Goal: Information Seeking & Learning: Learn about a topic

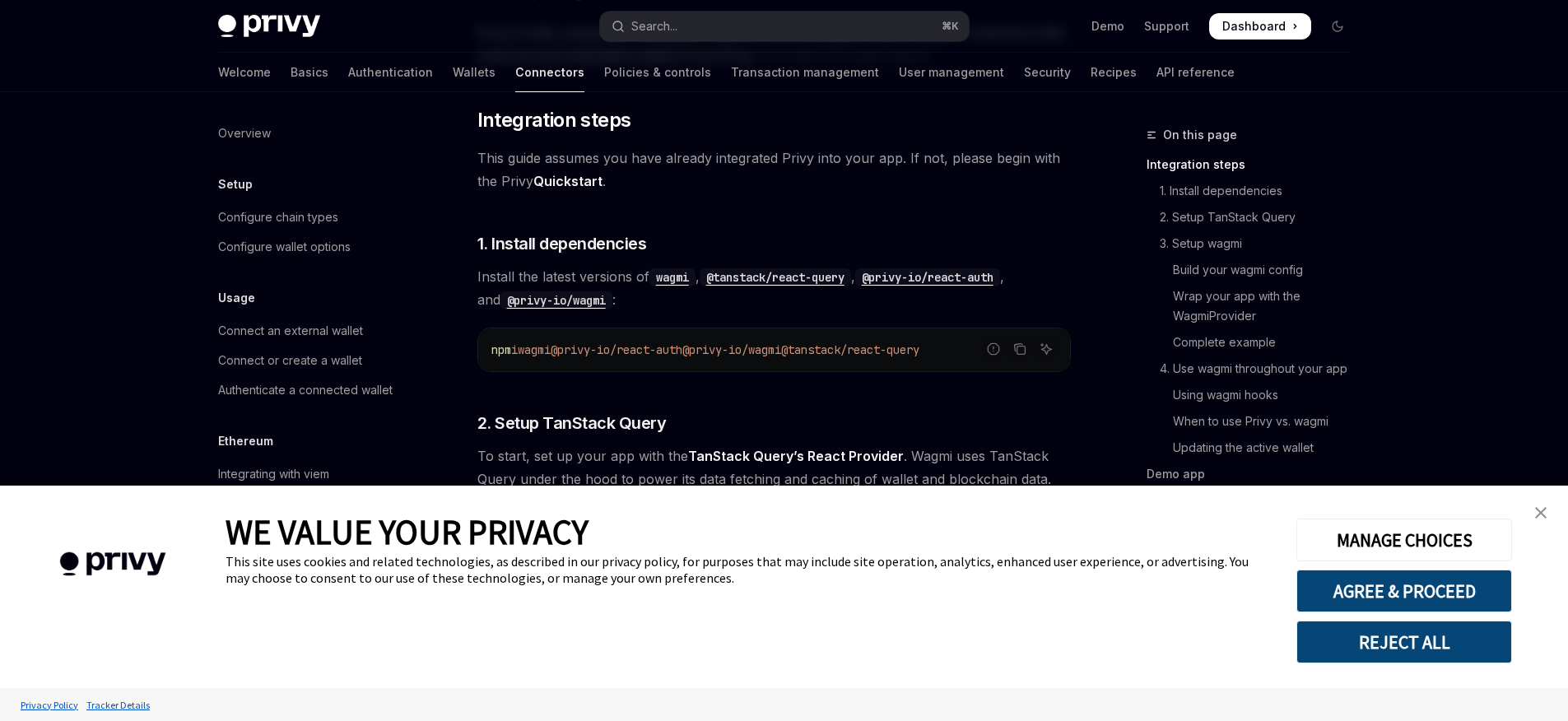
scroll to position [249, 0]
drag, startPoint x: 530, startPoint y: 349, endPoint x: 980, endPoint y: 358, distance: 450.1
click at [980, 358] on code "npm i wagmi @privy-io/react-auth @privy-io/wagmi @tanstack/react-query" at bounding box center [774, 349] width 565 height 20
copy span "wagmi @privy-io/react-auth @privy-io/wagmi @tanstack/react-query"
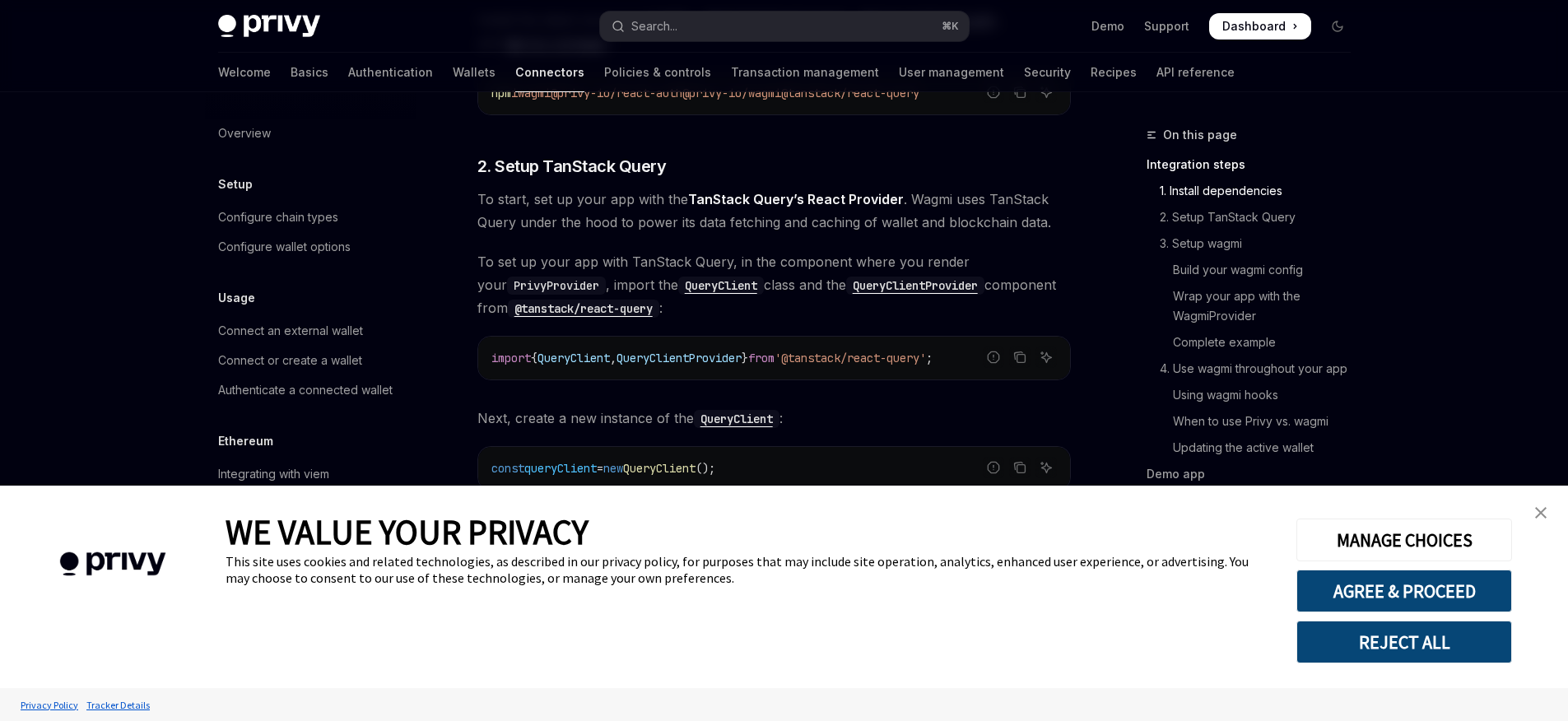
scroll to position [527, 0]
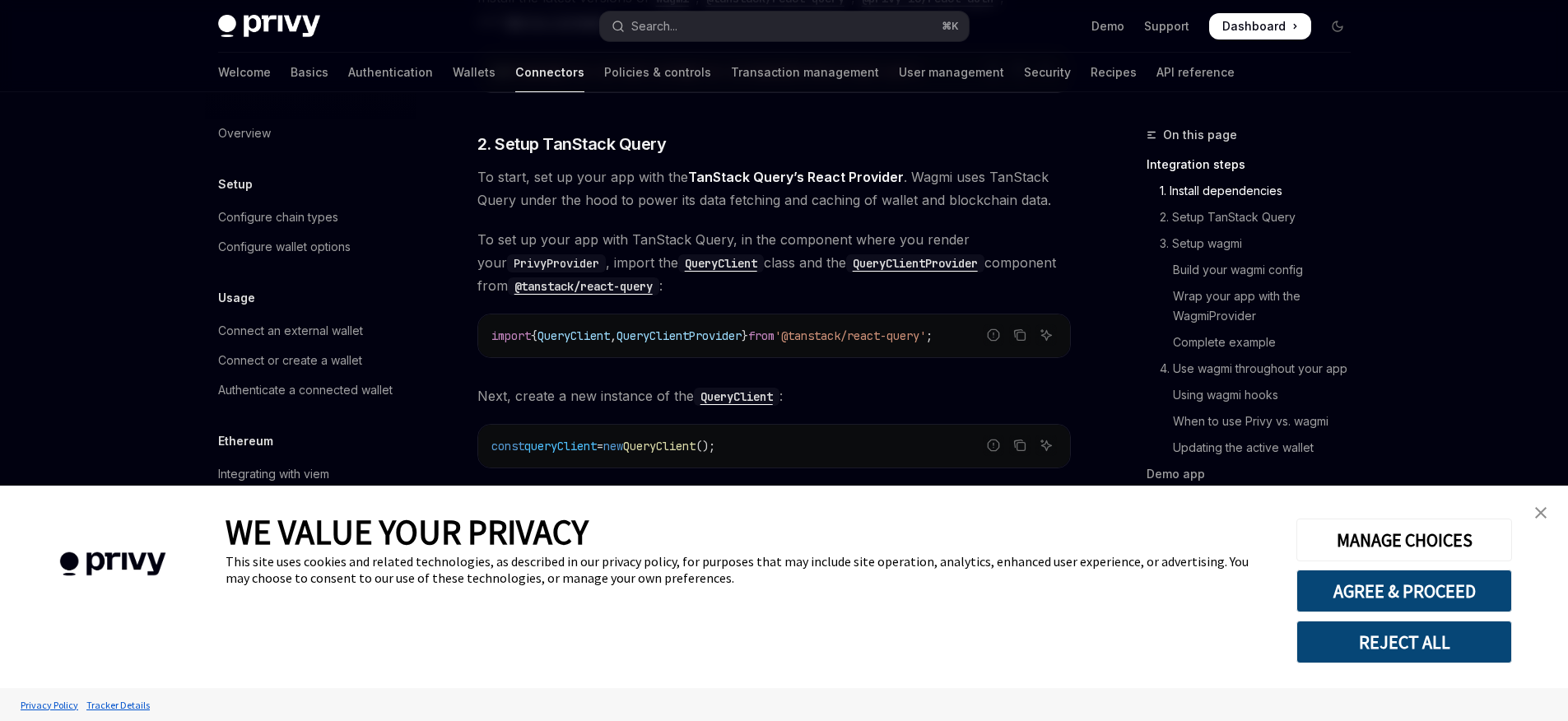
click at [1540, 516] on img "close banner" at bounding box center [1541, 513] width 12 height 12
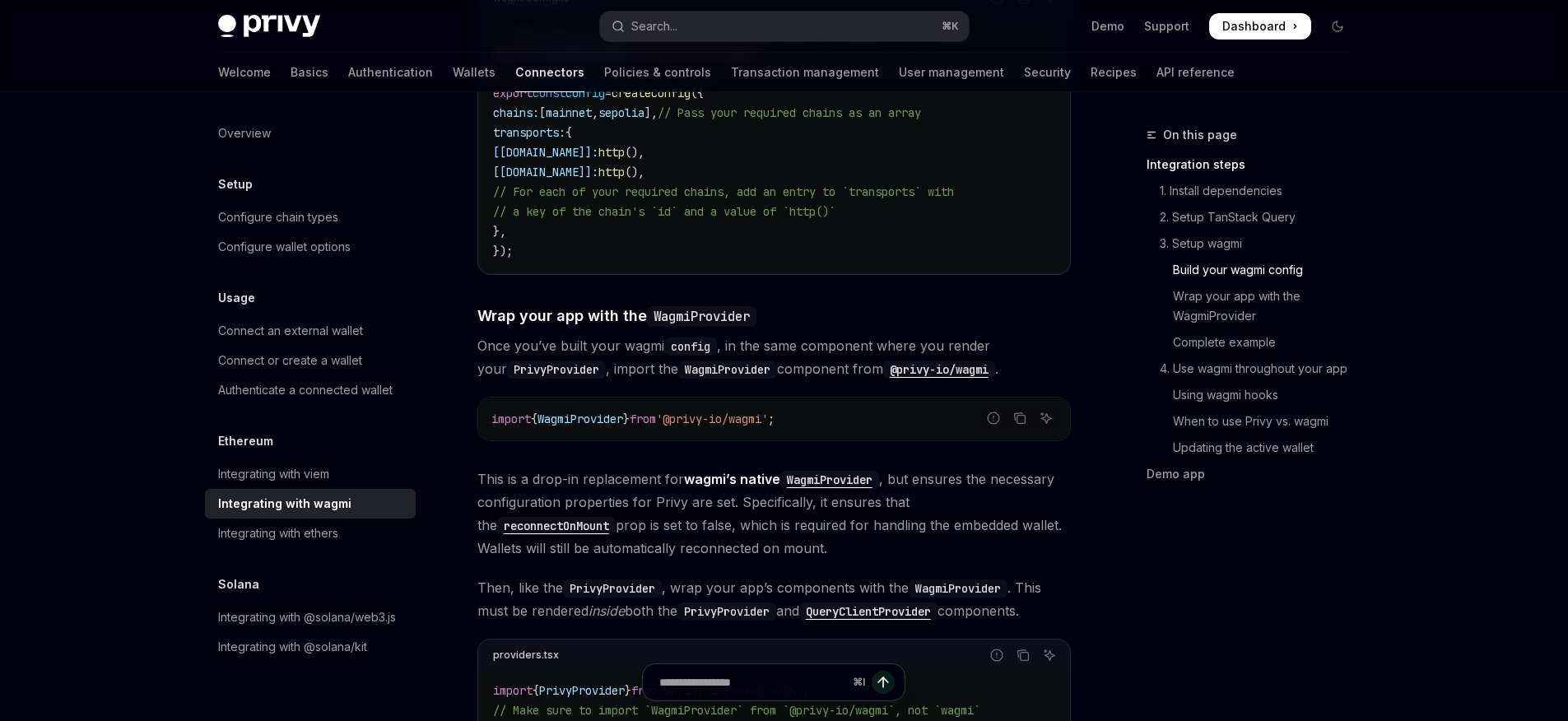
scroll to position [2076, 0]
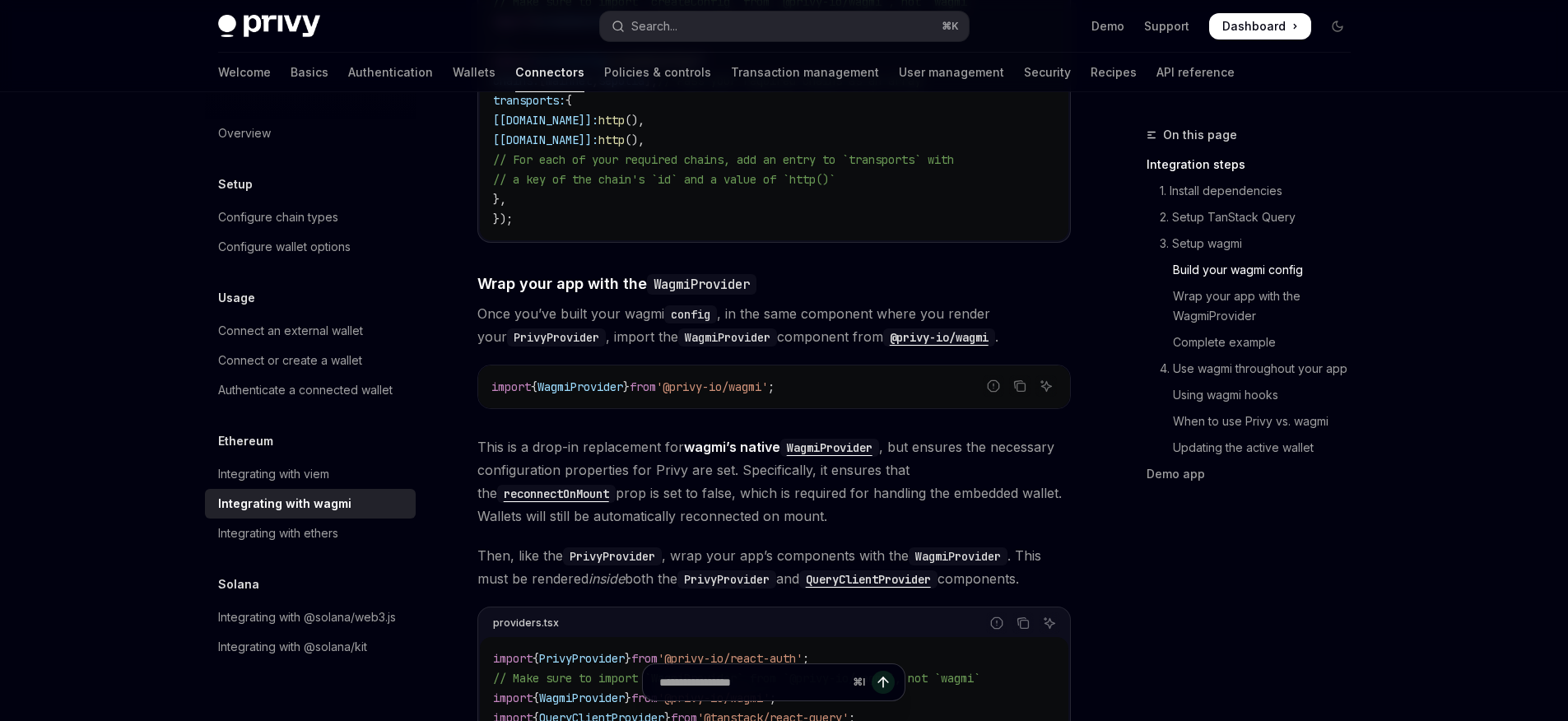
click at [1241, 23] on span "Dashboard" at bounding box center [1253, 27] width 63 height 17
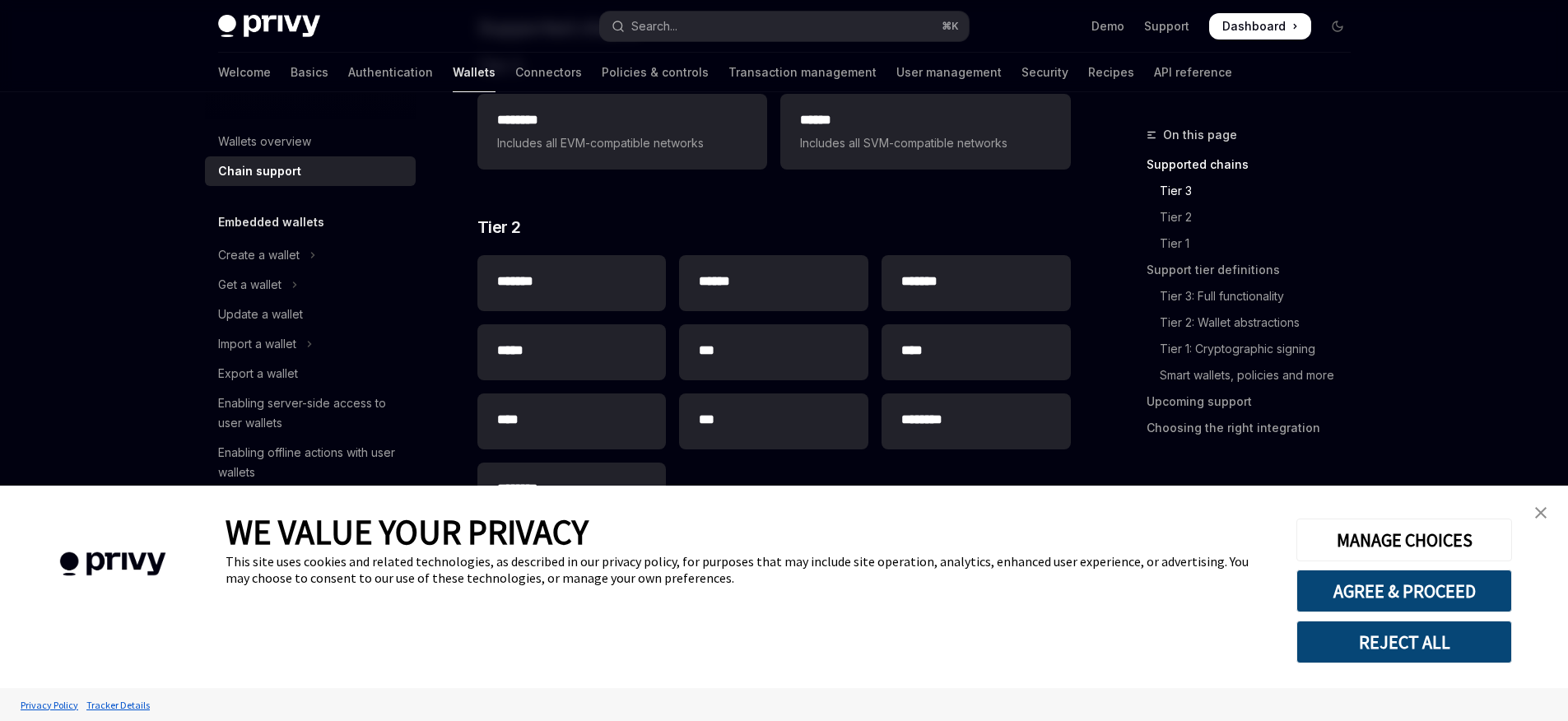
scroll to position [302, 0]
click at [1548, 509] on link "close banner" at bounding box center [1540, 512] width 33 height 33
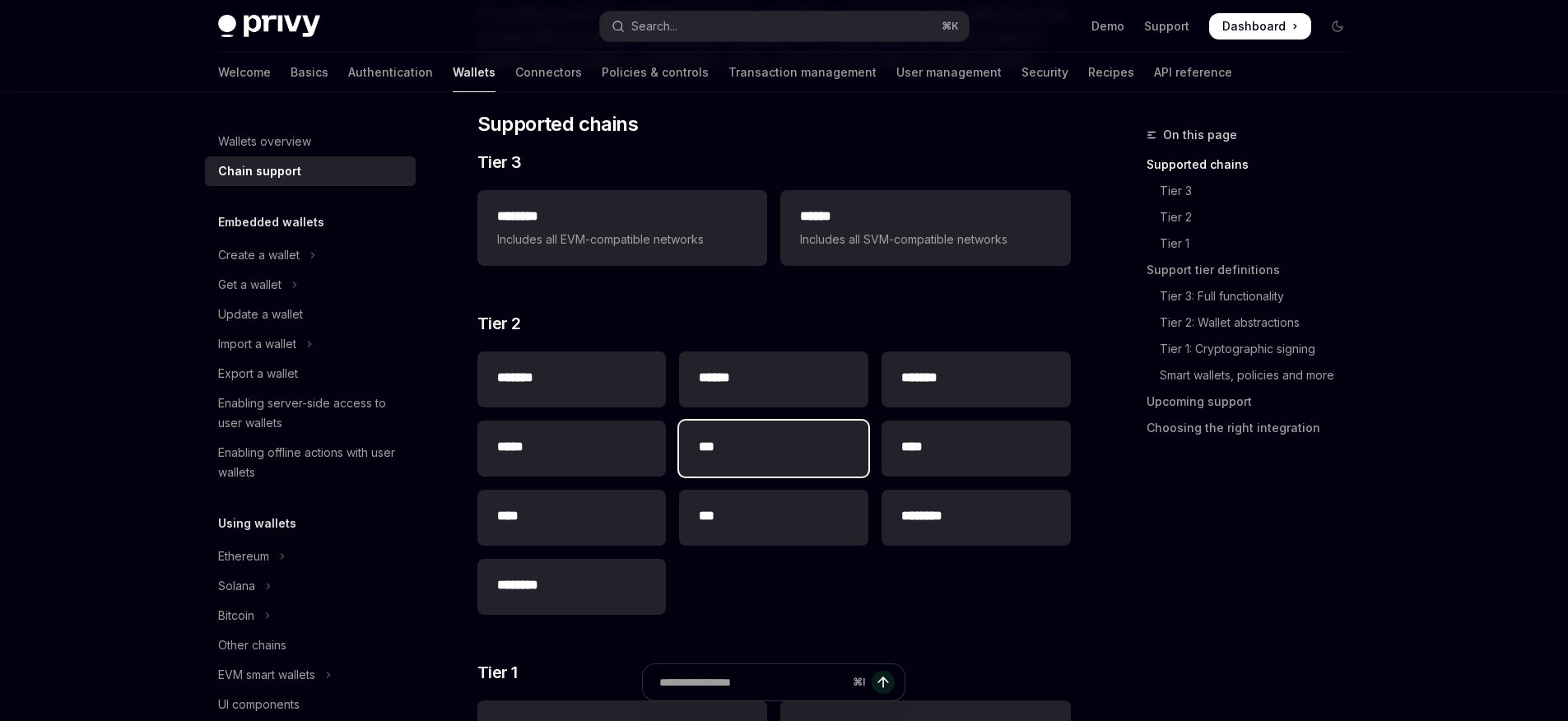
scroll to position [201, 0]
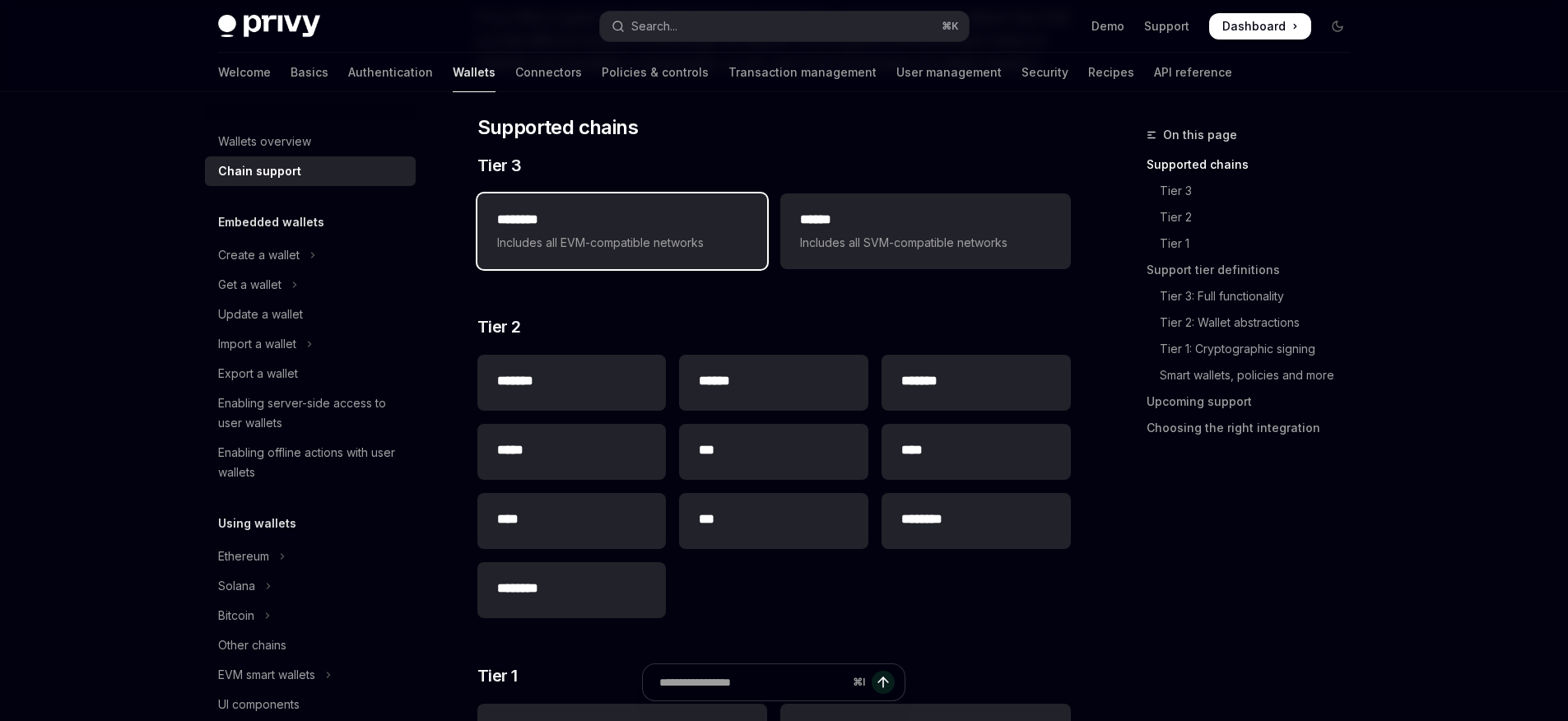
click at [642, 212] on h2 "********" at bounding box center [622, 220] width 250 height 20
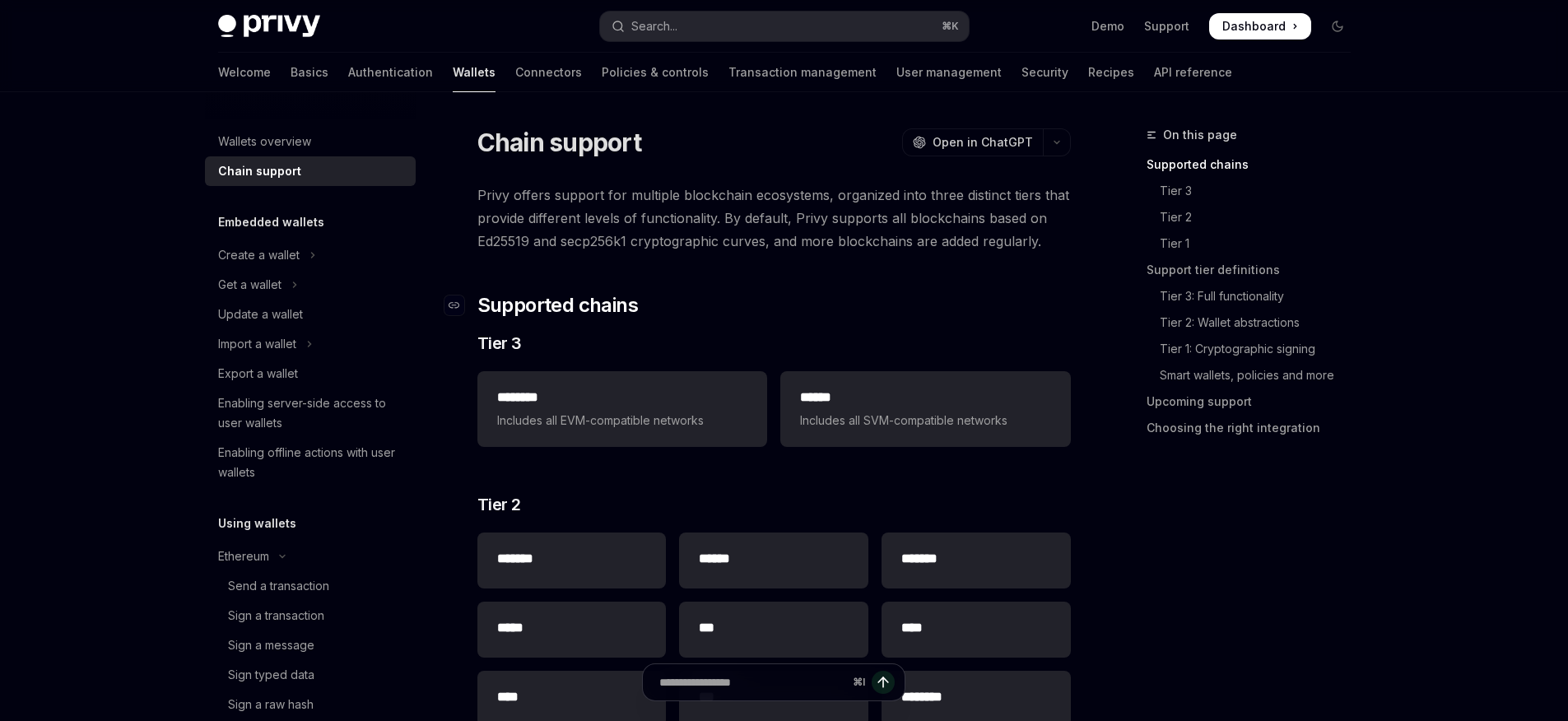
scroll to position [21, 0]
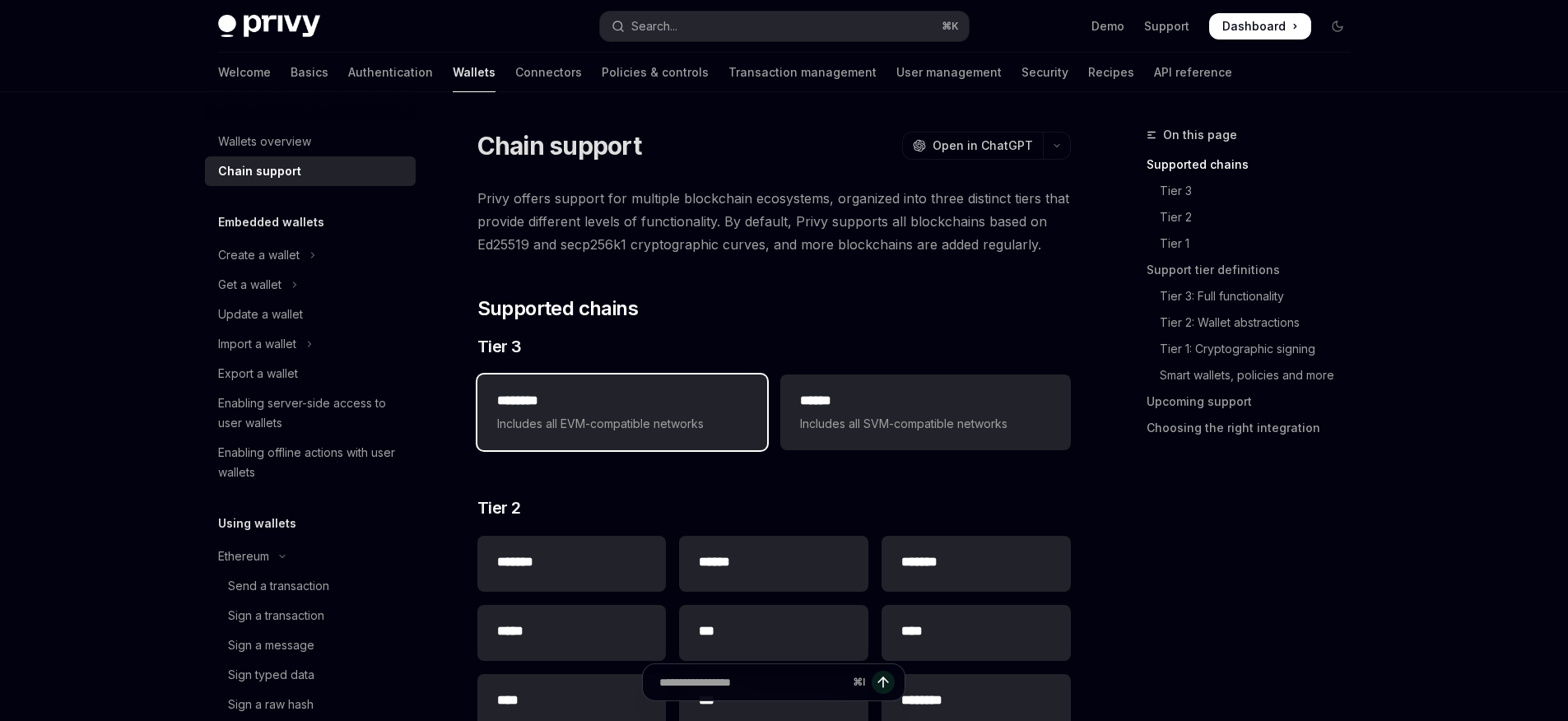
click at [645, 380] on div "******** Includes all EVM-compatible networks" at bounding box center [621, 412] width 290 height 76
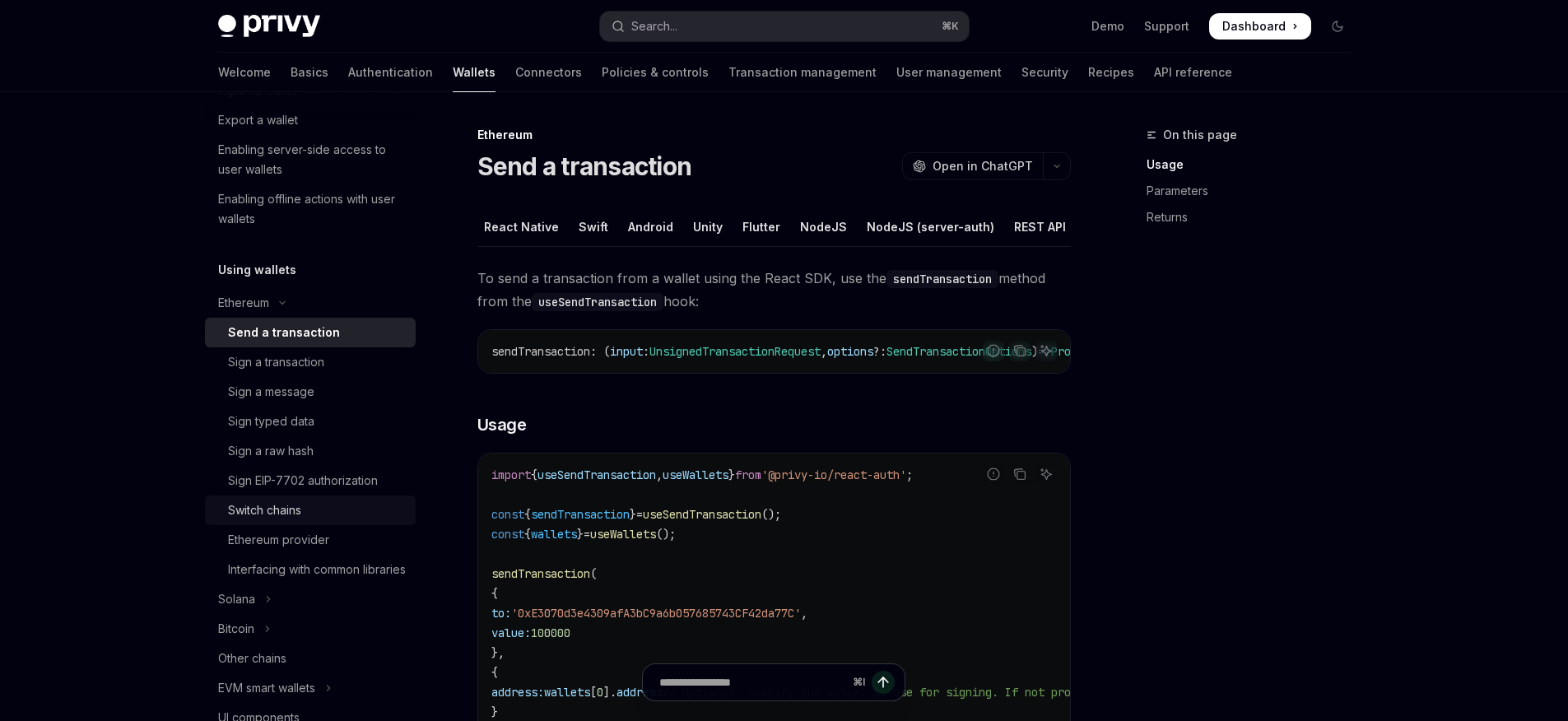
scroll to position [256, 0]
click at [317, 533] on div "Ethereum provider" at bounding box center [278, 537] width 102 height 20
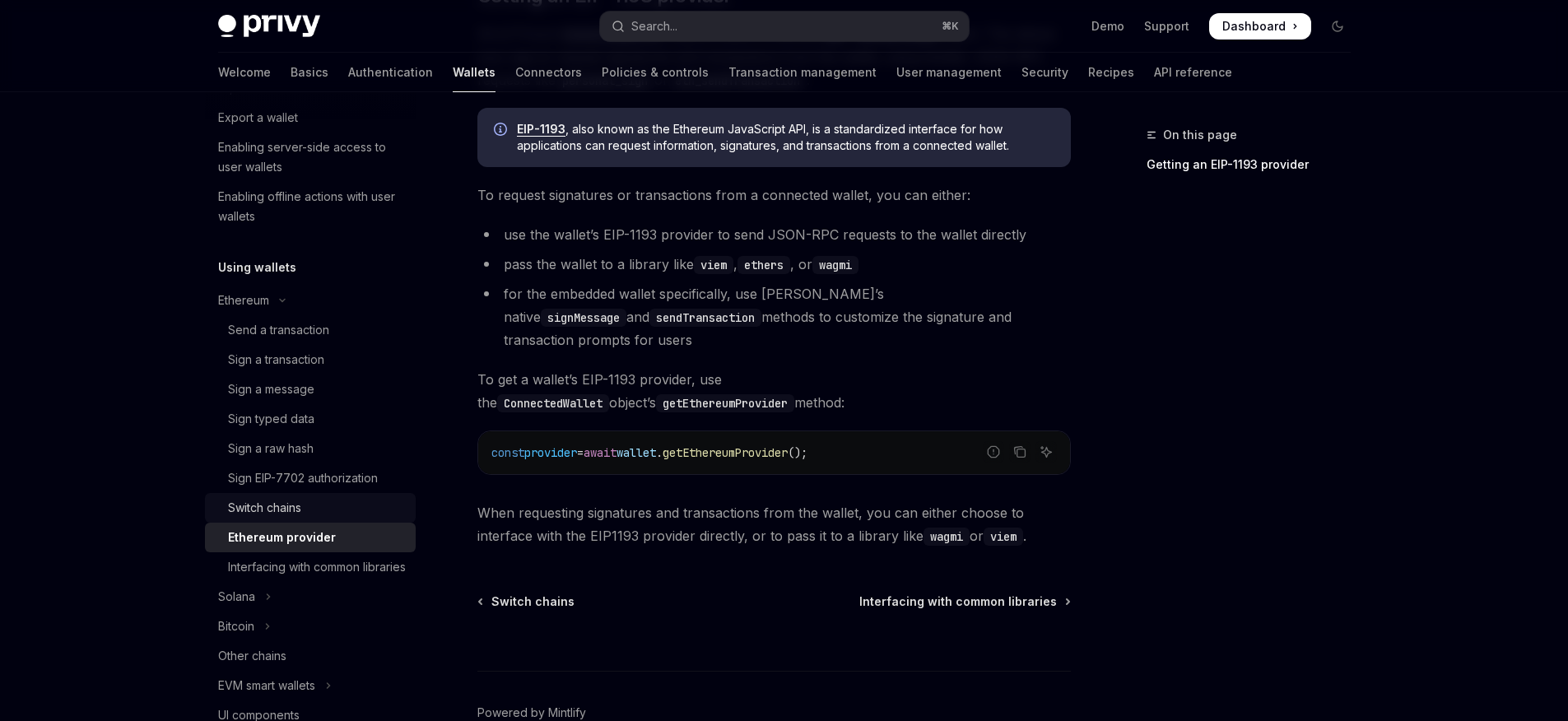
scroll to position [257, 0]
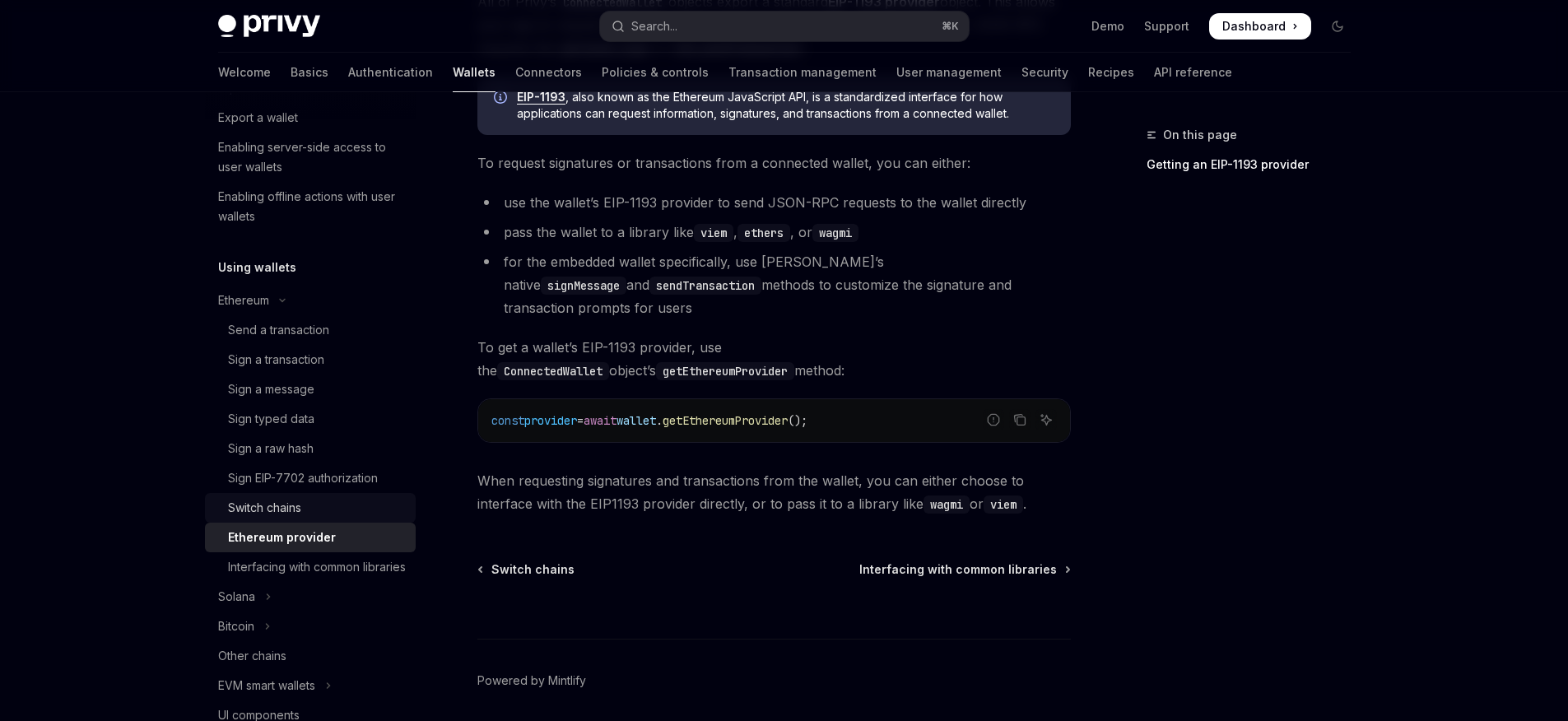
click at [347, 510] on div "Switch chains" at bounding box center [317, 508] width 178 height 20
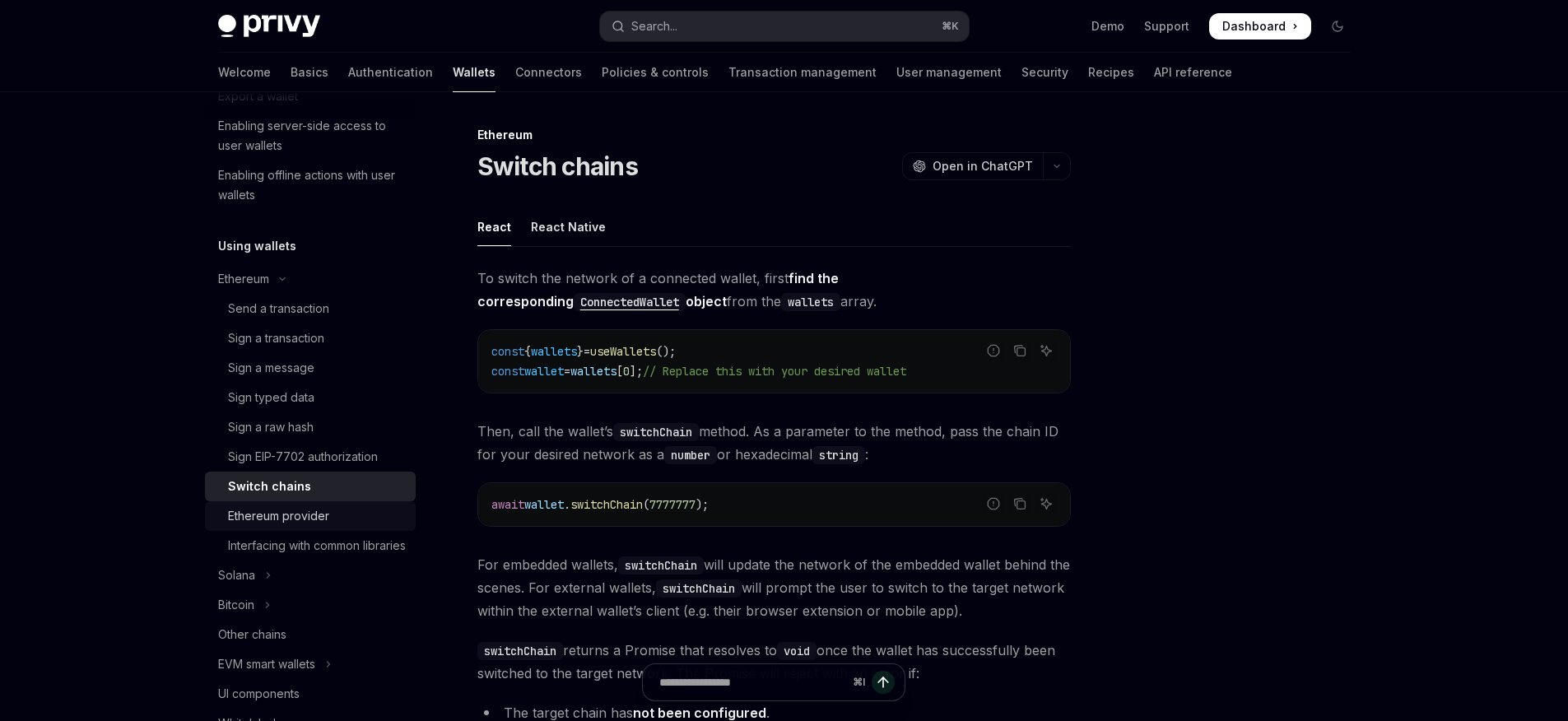
scroll to position [280, 0]
click at [328, 530] on link "Interfacing with common libraries" at bounding box center [310, 541] width 211 height 29
type textarea "*"
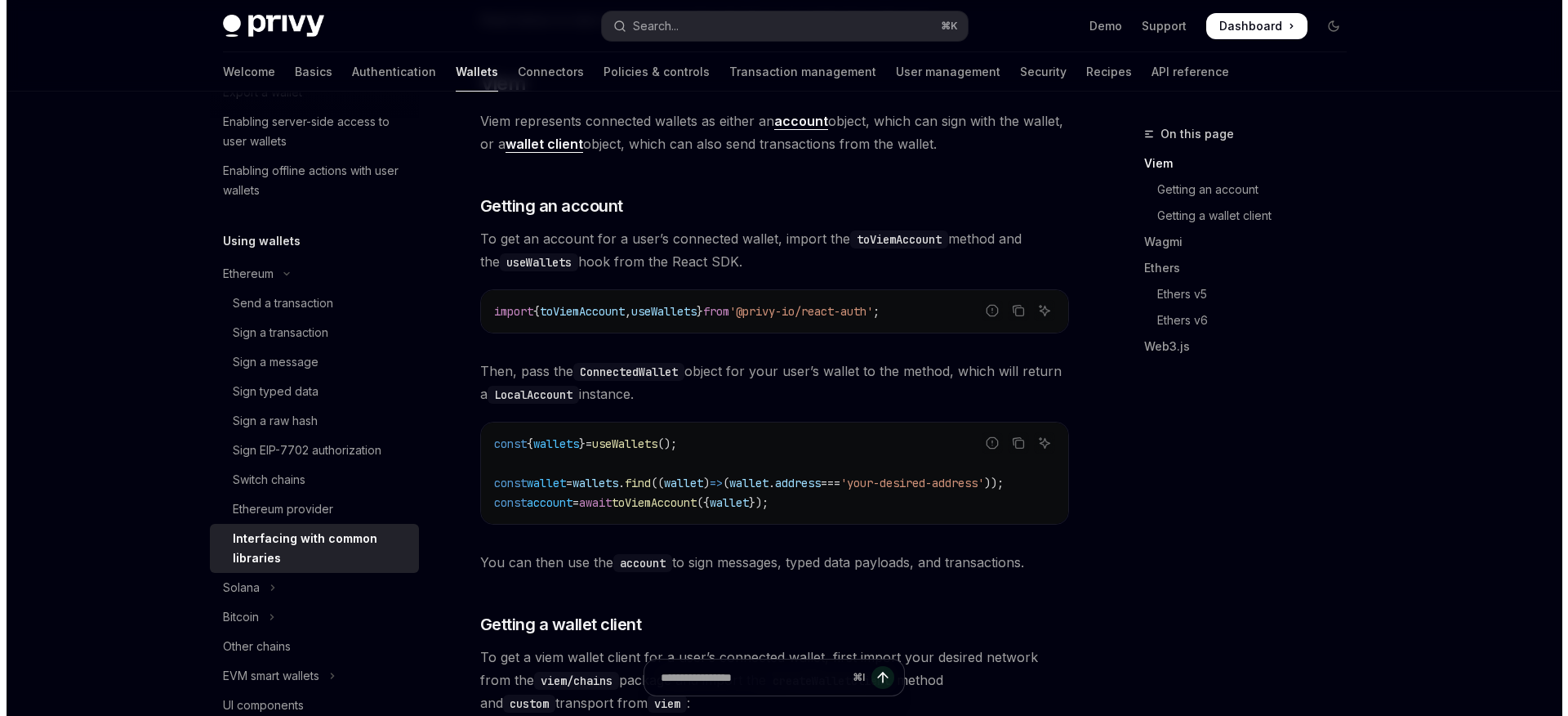
scroll to position [348, 0]
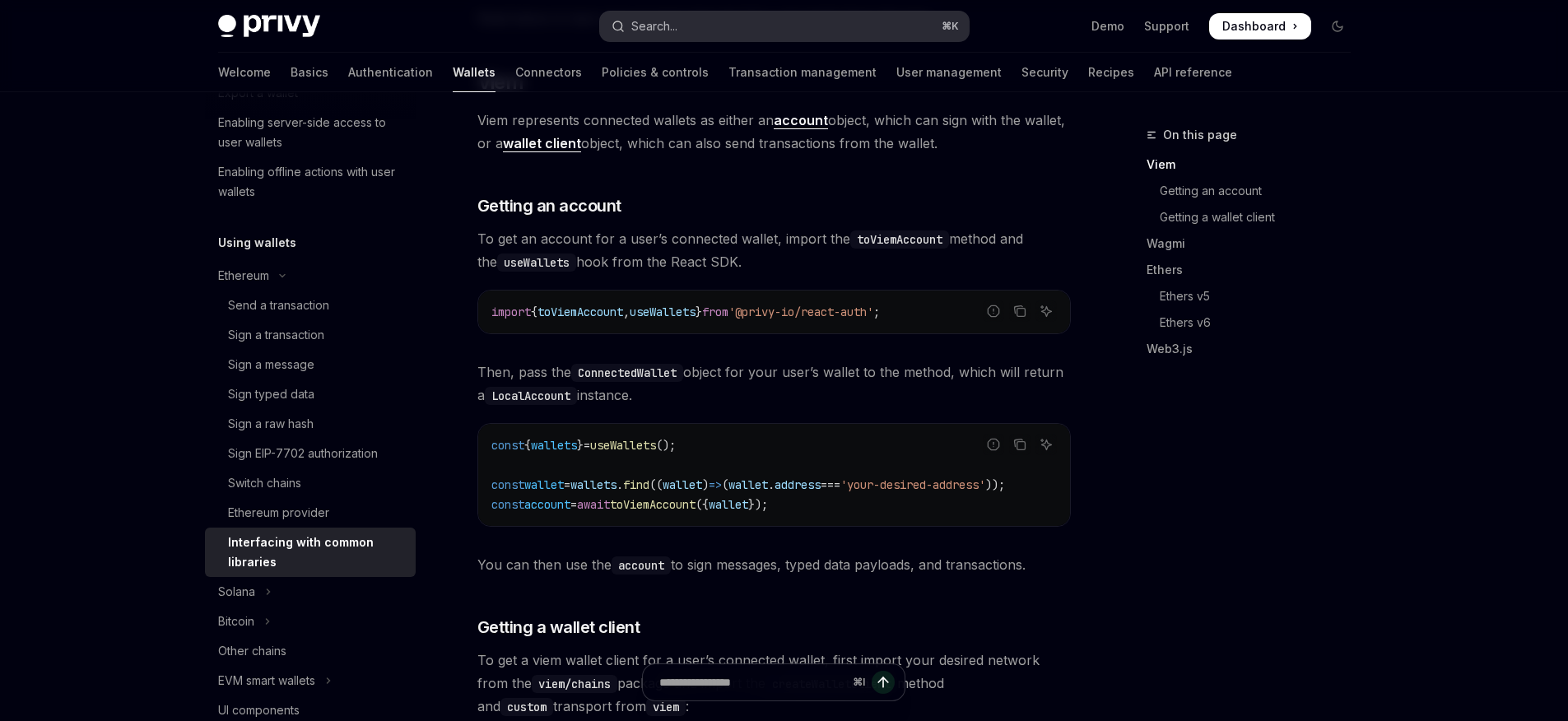
click at [646, 36] on button "Search... ⌘ K" at bounding box center [784, 26] width 369 height 29
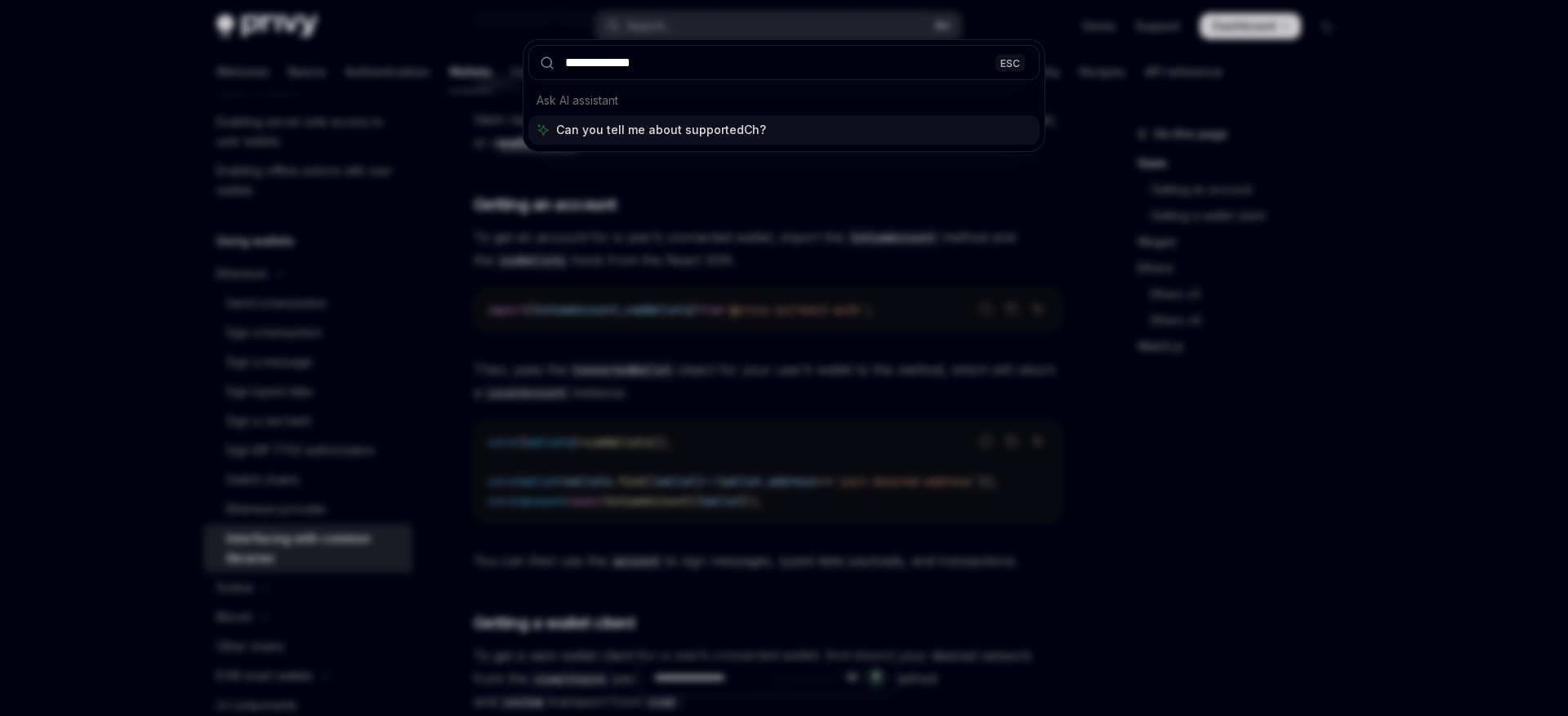
type input "**********"
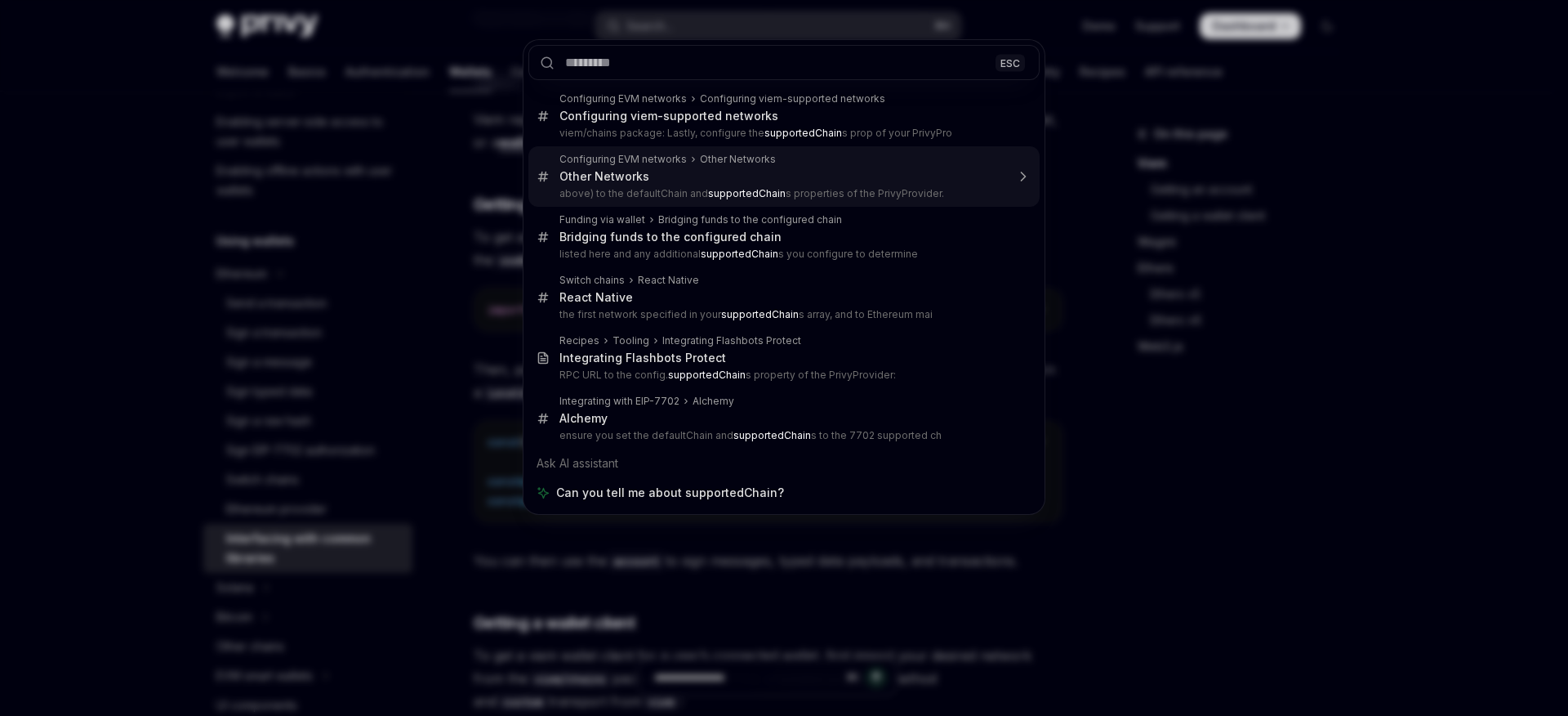
type textarea "*"
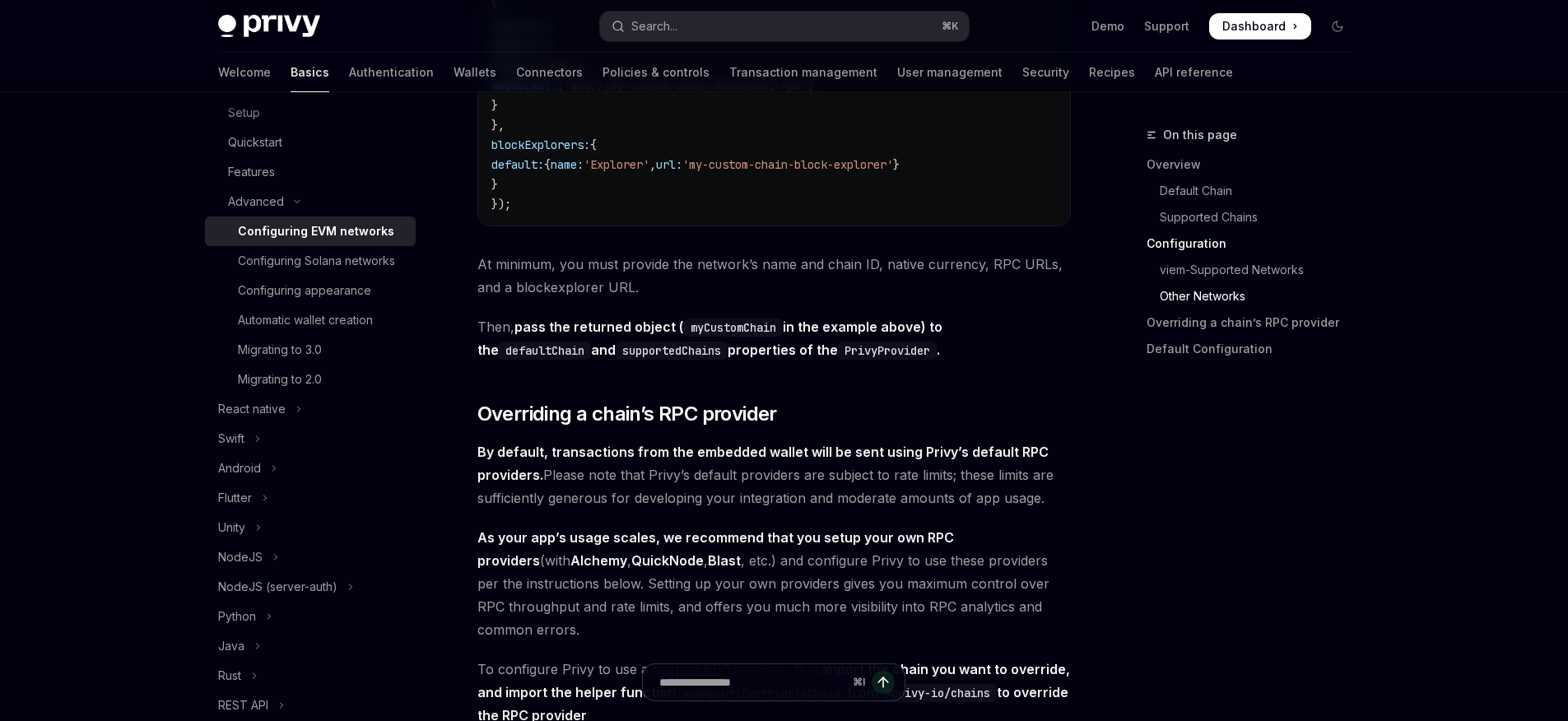
scroll to position [3226, 0]
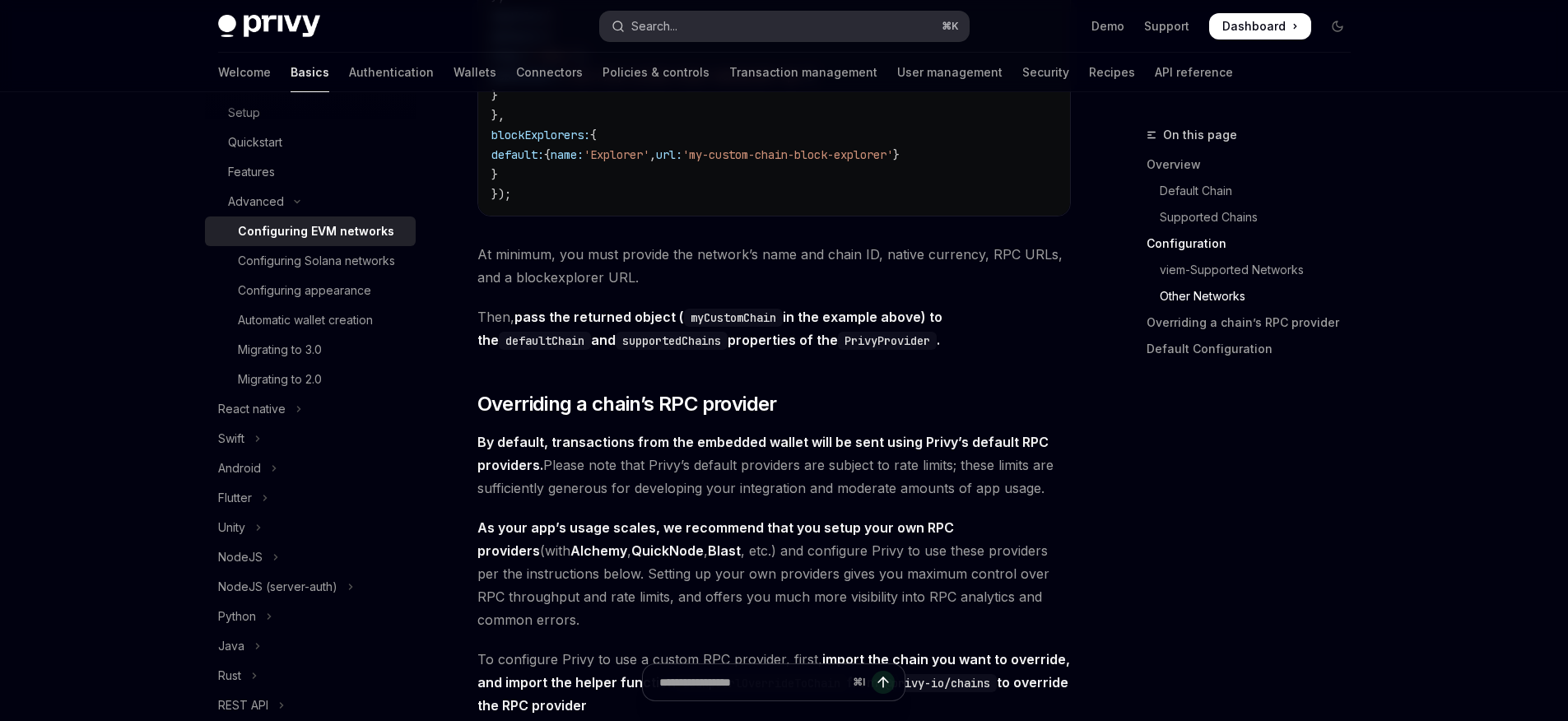
click at [808, 32] on button "Search... ⌘ K" at bounding box center [784, 26] width 369 height 29
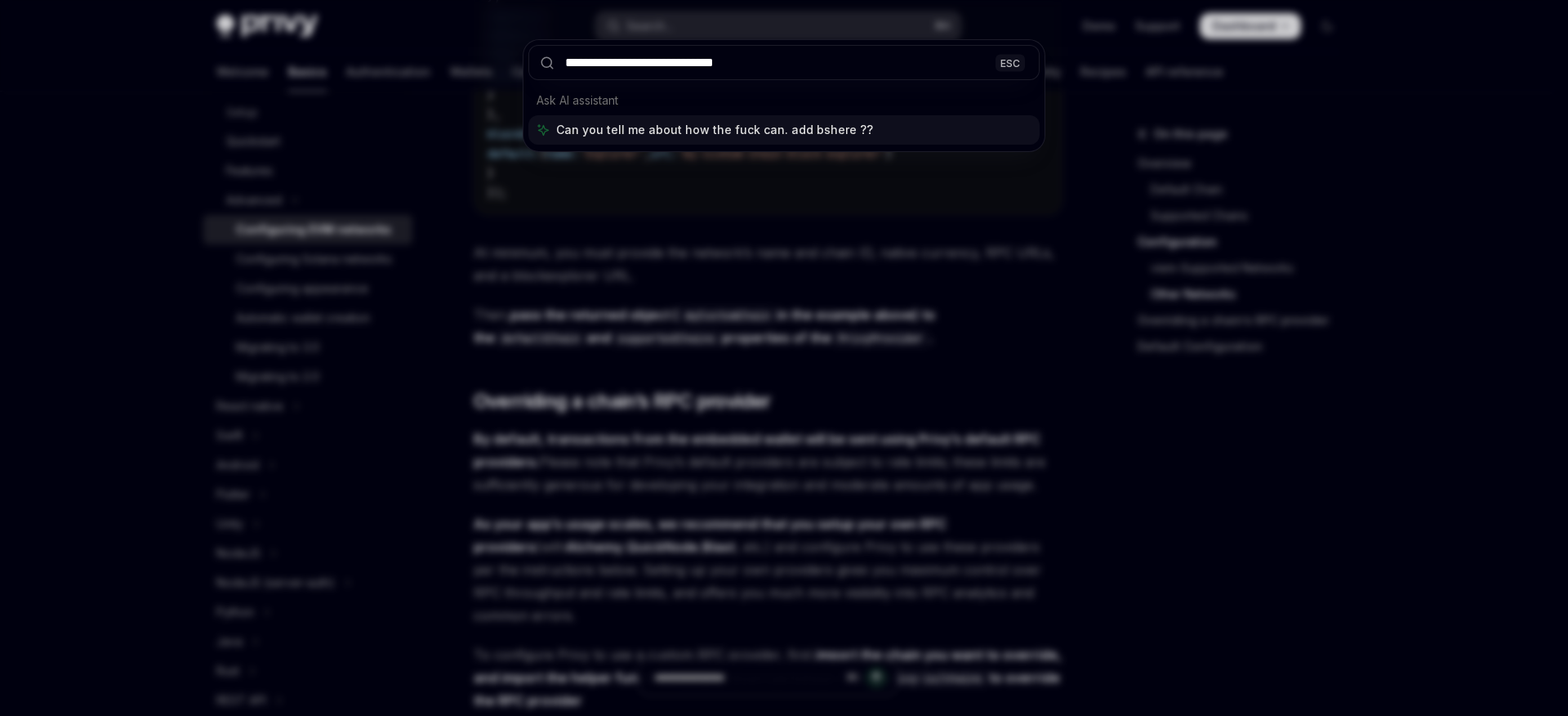
type input "**********"
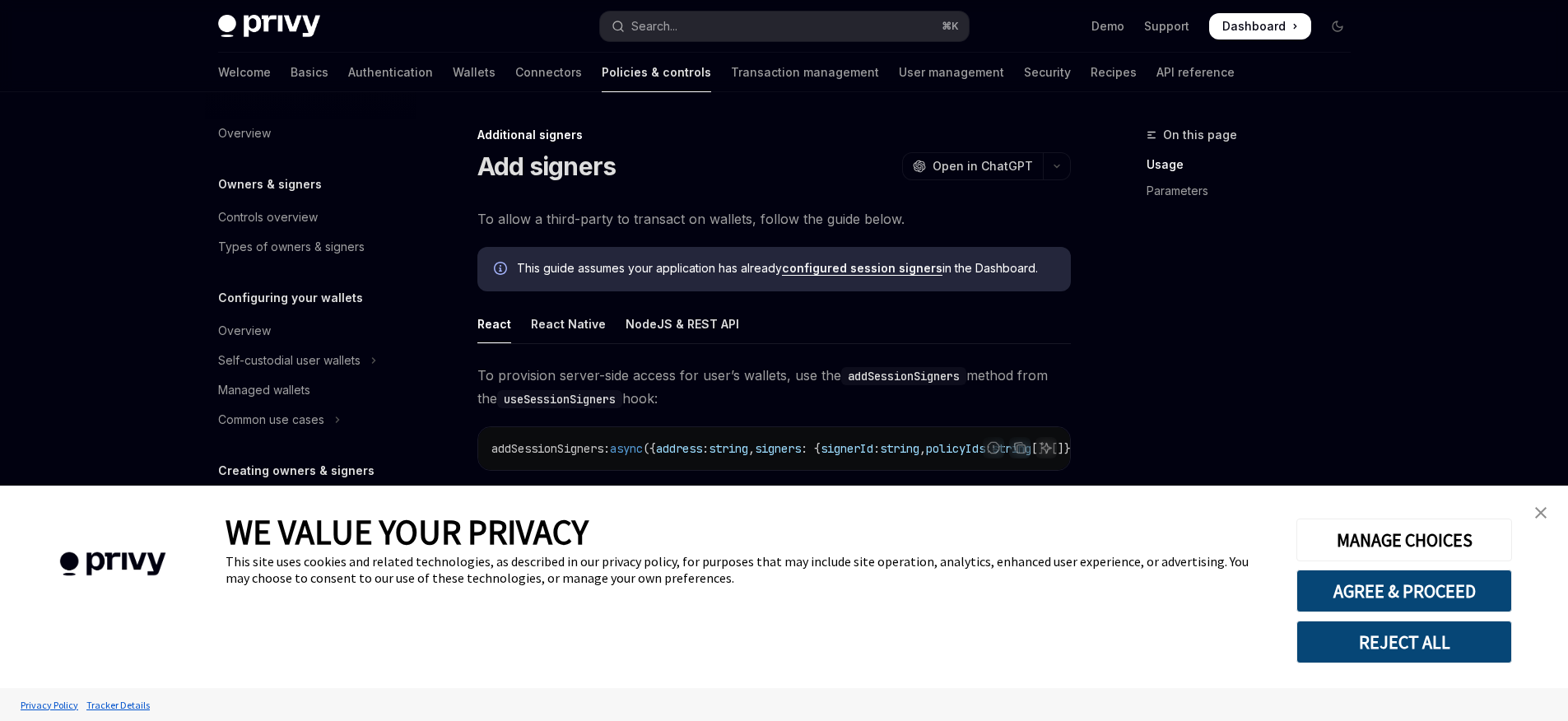
scroll to position [418, 0]
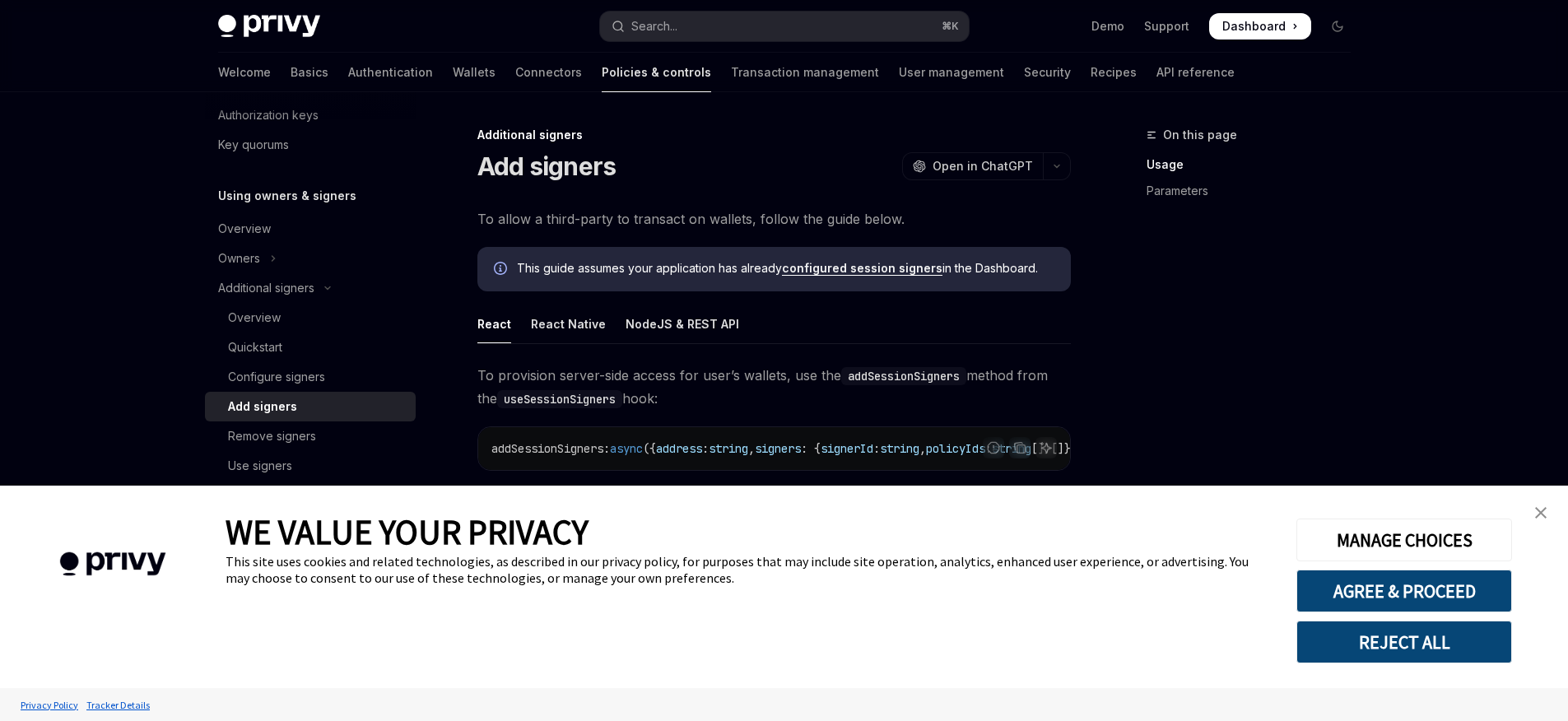
click at [1536, 518] on link "close banner" at bounding box center [1540, 512] width 33 height 33
